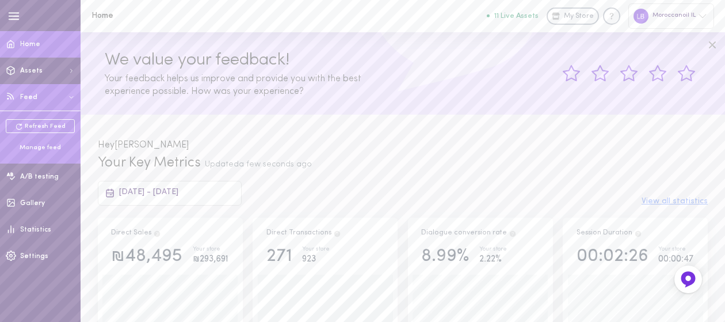
click at [36, 145] on div "Manage feed" at bounding box center [40, 147] width 69 height 9
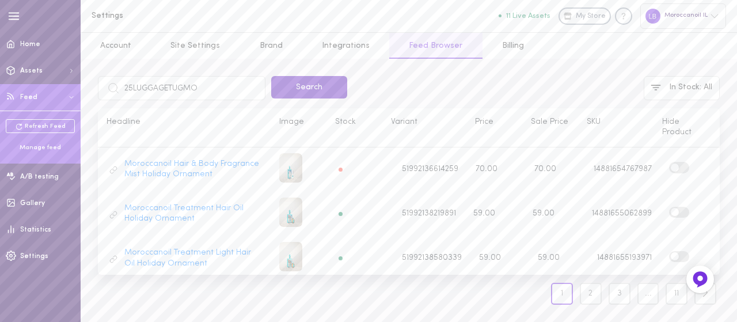
type input "25LUGGAGETUGMO"
click at [294, 96] on button "Search" at bounding box center [309, 87] width 76 height 22
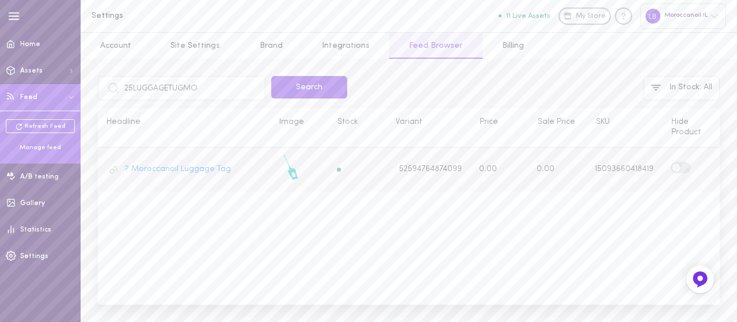
click at [685, 166] on label at bounding box center [681, 167] width 20 height 11
click at [0, 0] on input "checkbox" at bounding box center [0, 0] width 0 height 0
click at [167, 88] on input "25LUGGAGETUGMO" at bounding box center [182, 88] width 168 height 24
type input "blhcfo40"
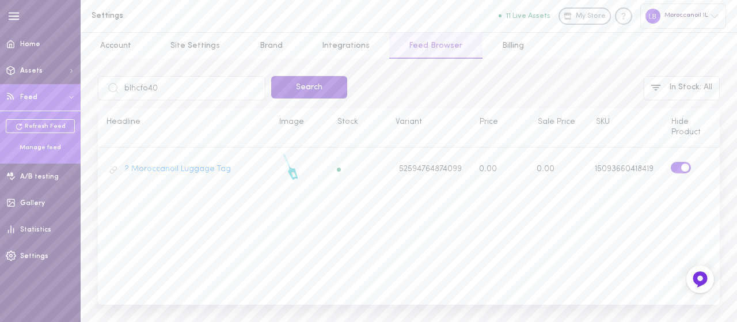
click at [290, 79] on button "Search" at bounding box center [309, 87] width 76 height 22
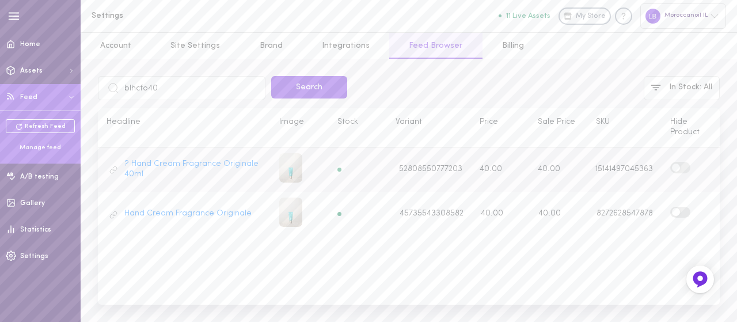
click at [686, 168] on label at bounding box center [680, 167] width 20 height 11
click at [0, 0] on input "checkbox" at bounding box center [0, 0] width 0 height 0
